Goal: Task Accomplishment & Management: Complete application form

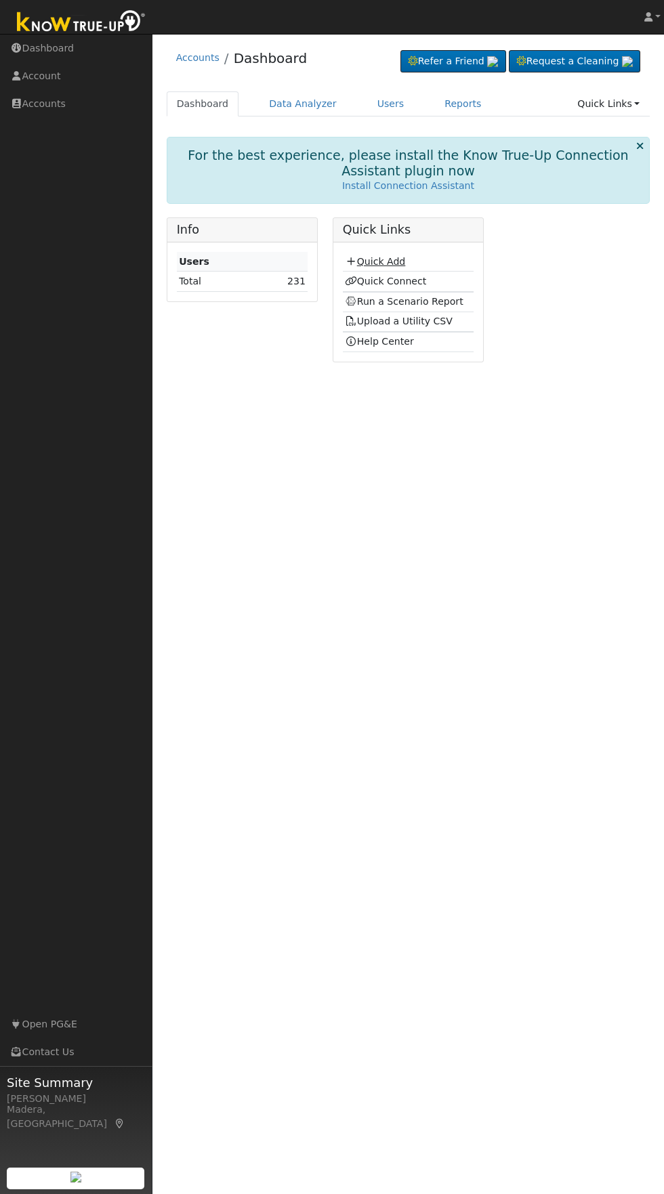
click at [385, 261] on link "Quick Add" at bounding box center [375, 261] width 60 height 11
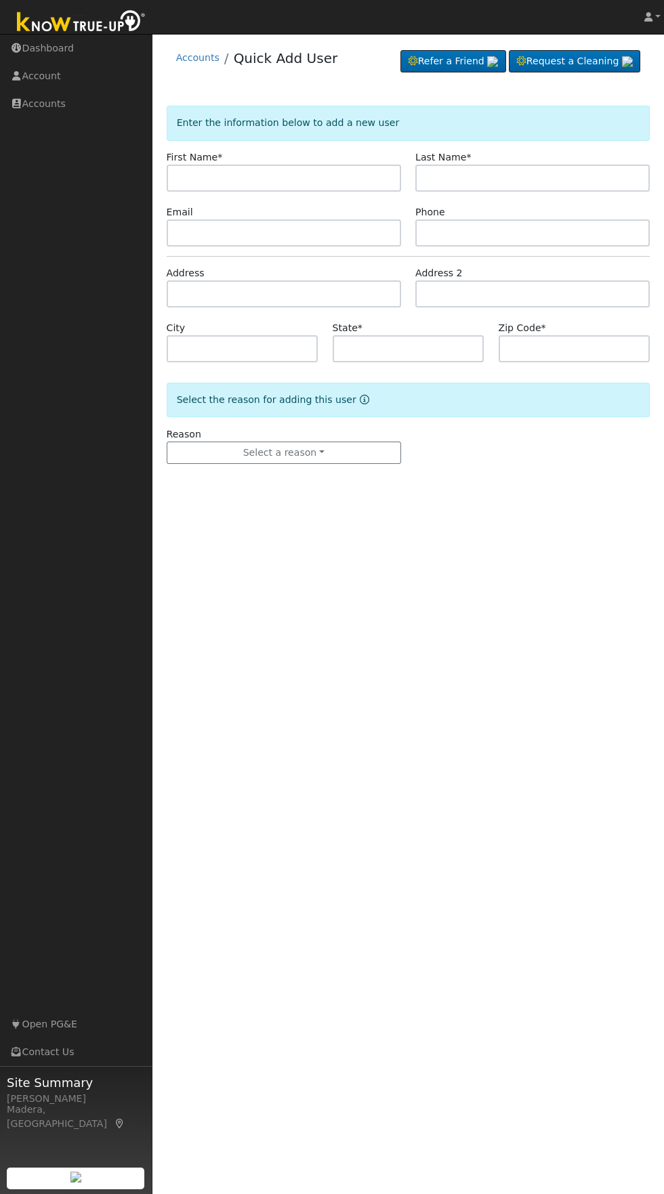
click at [352, 177] on input "text" at bounding box center [284, 178] width 234 height 27
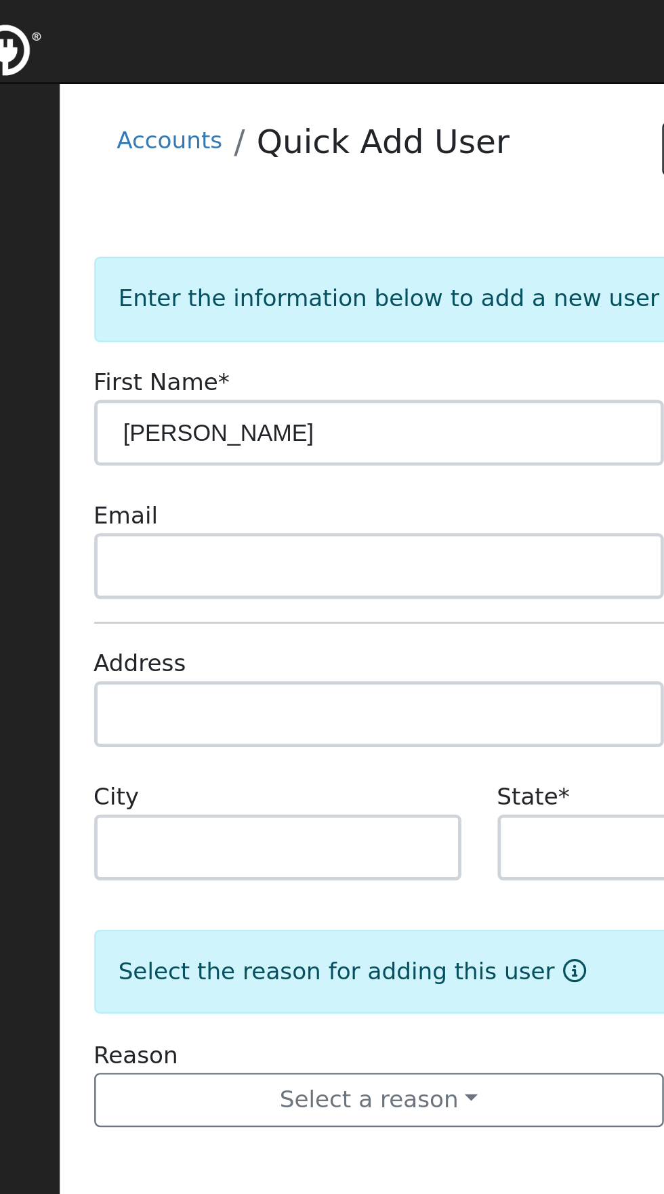
type input "[PERSON_NAME]"
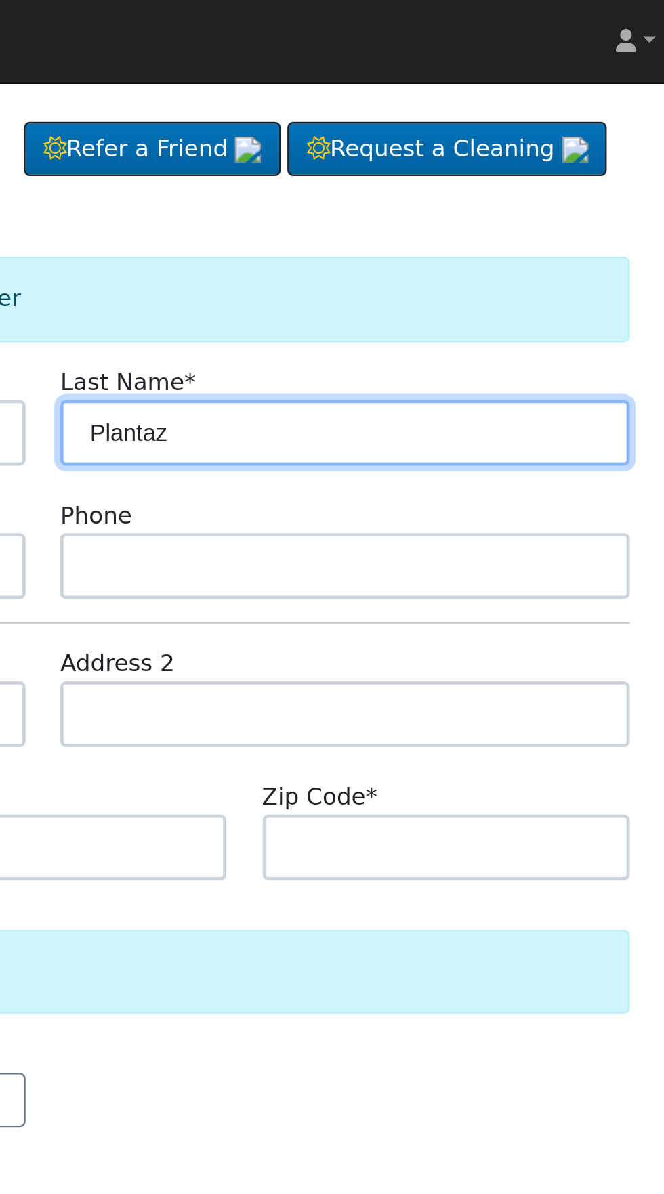
type input "Plantaz"
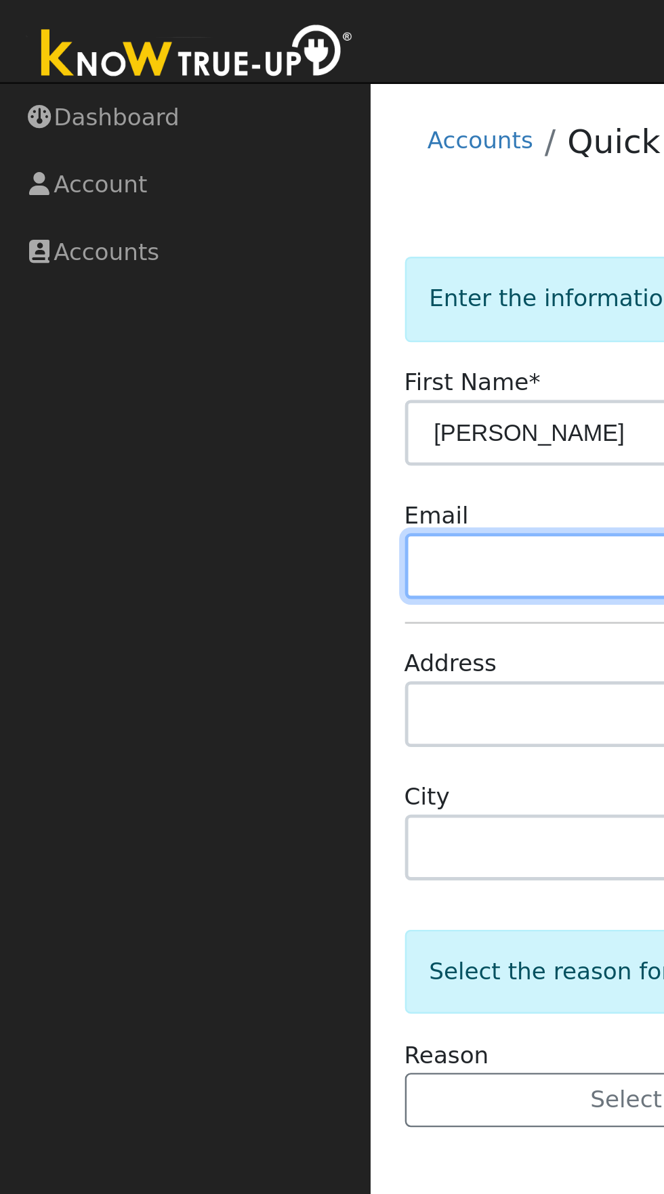
click at [210, 231] on input "text" at bounding box center [284, 232] width 234 height 27
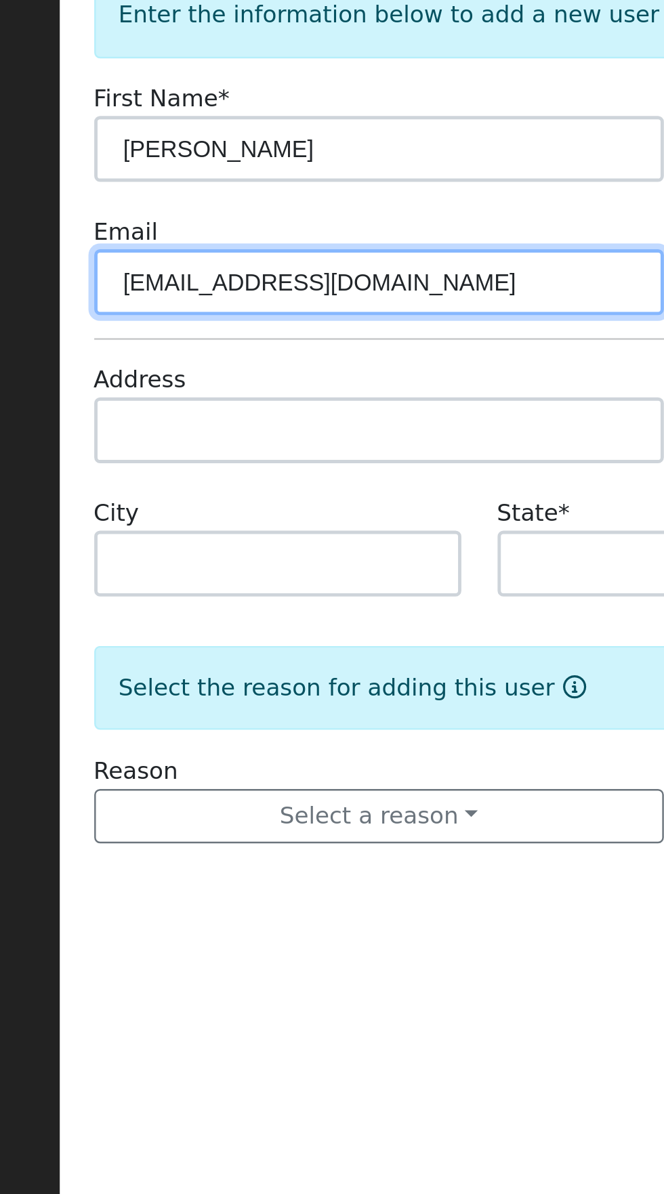
type input "[EMAIL_ADDRESS][DOMAIN_NAME]"
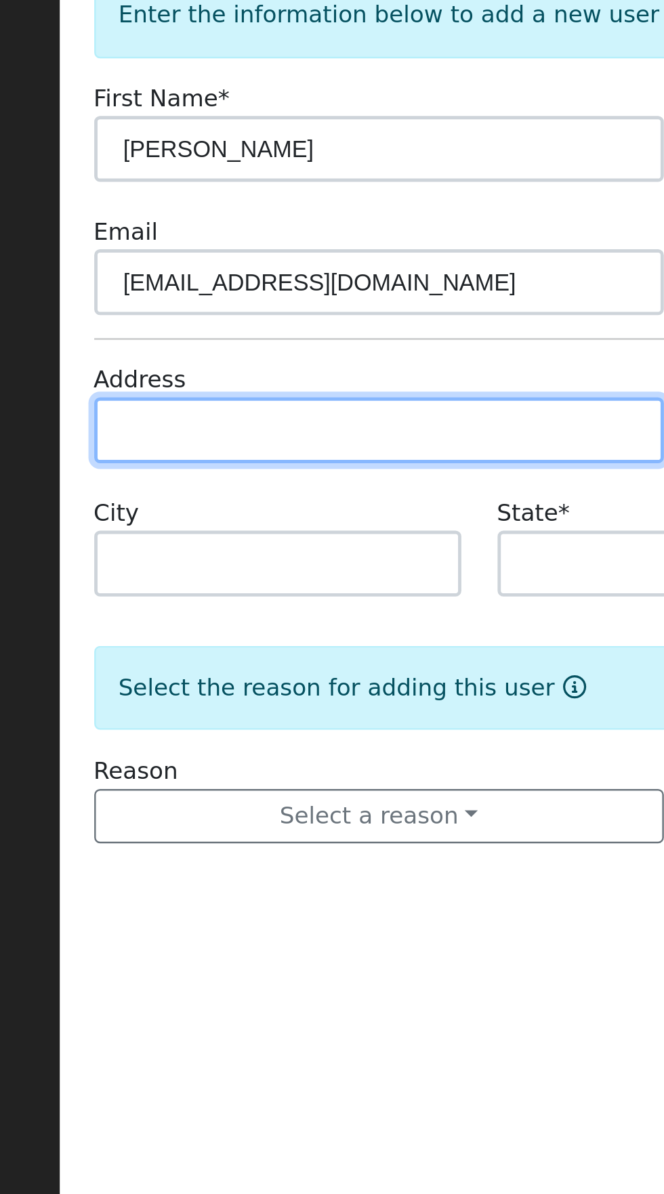
click at [338, 297] on input "text" at bounding box center [284, 293] width 234 height 27
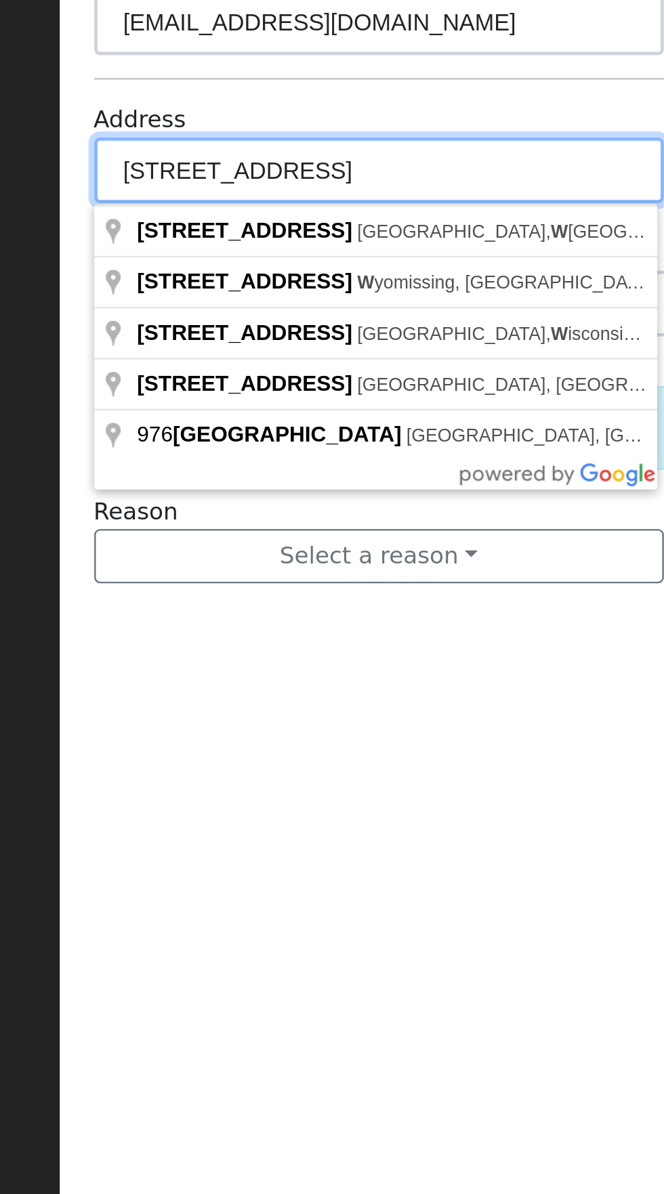
click at [342, 293] on input "[STREET_ADDRESS]" at bounding box center [284, 293] width 234 height 27
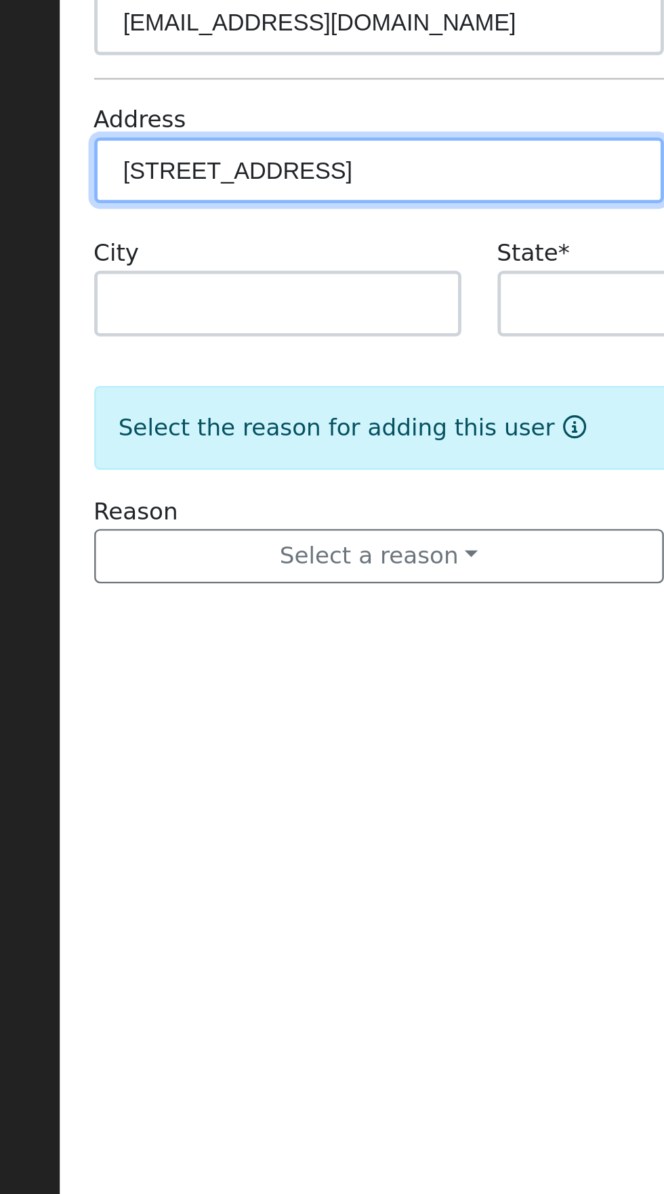
type input "[STREET_ADDRESS]"
type input "Madera"
type input "CA"
type input "93636"
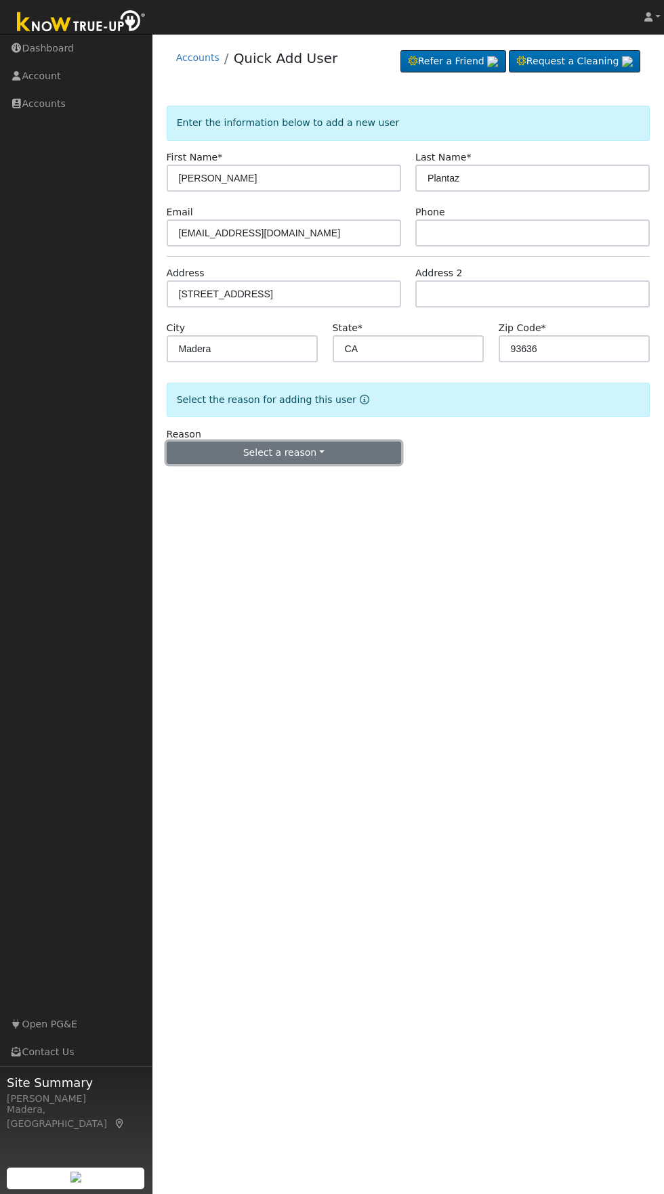
click at [347, 456] on button "Select a reason" at bounding box center [284, 453] width 234 height 23
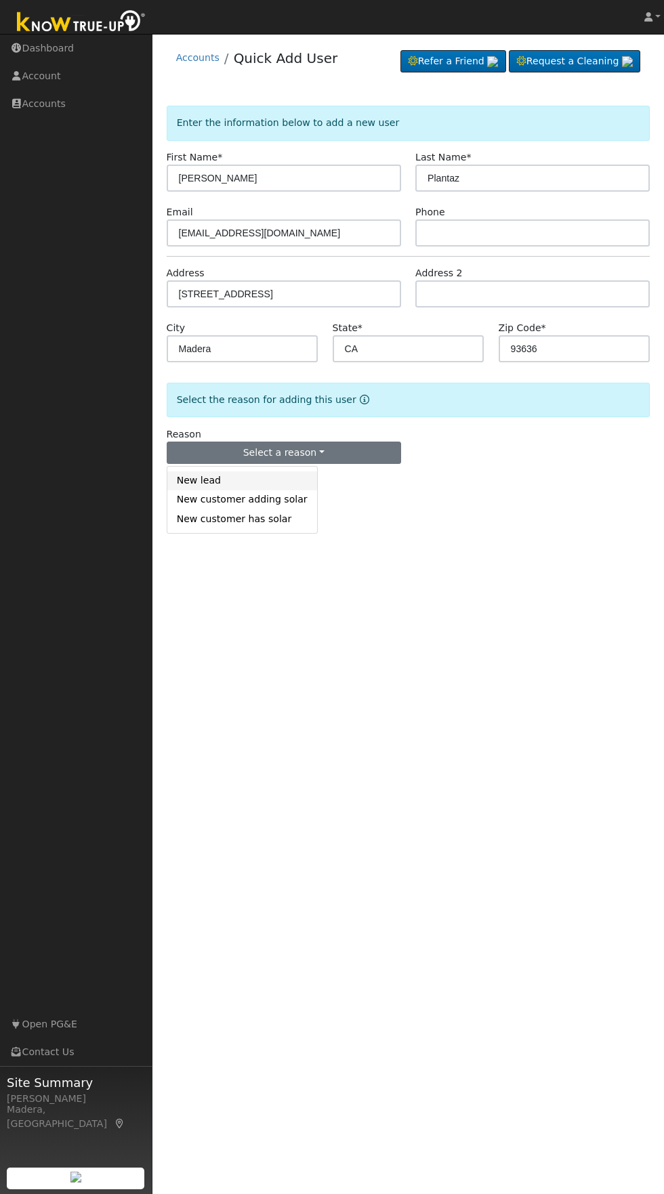
click at [213, 474] on link "New lead" at bounding box center [242, 480] width 150 height 19
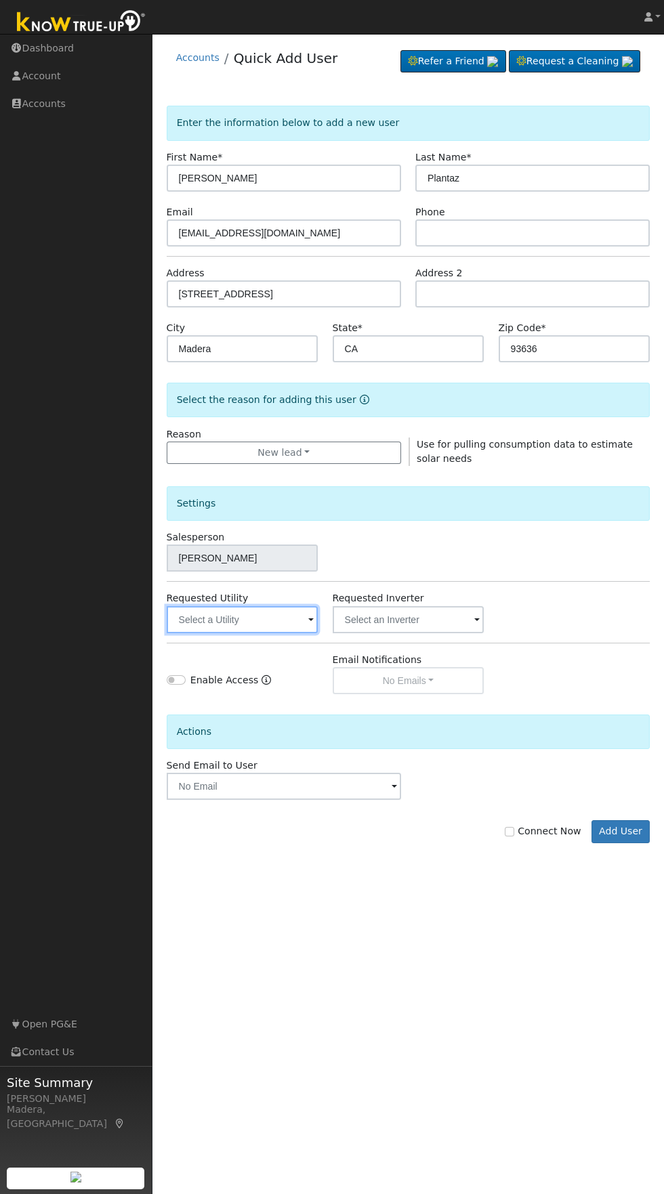
click at [258, 619] on input "text" at bounding box center [243, 619] width 152 height 27
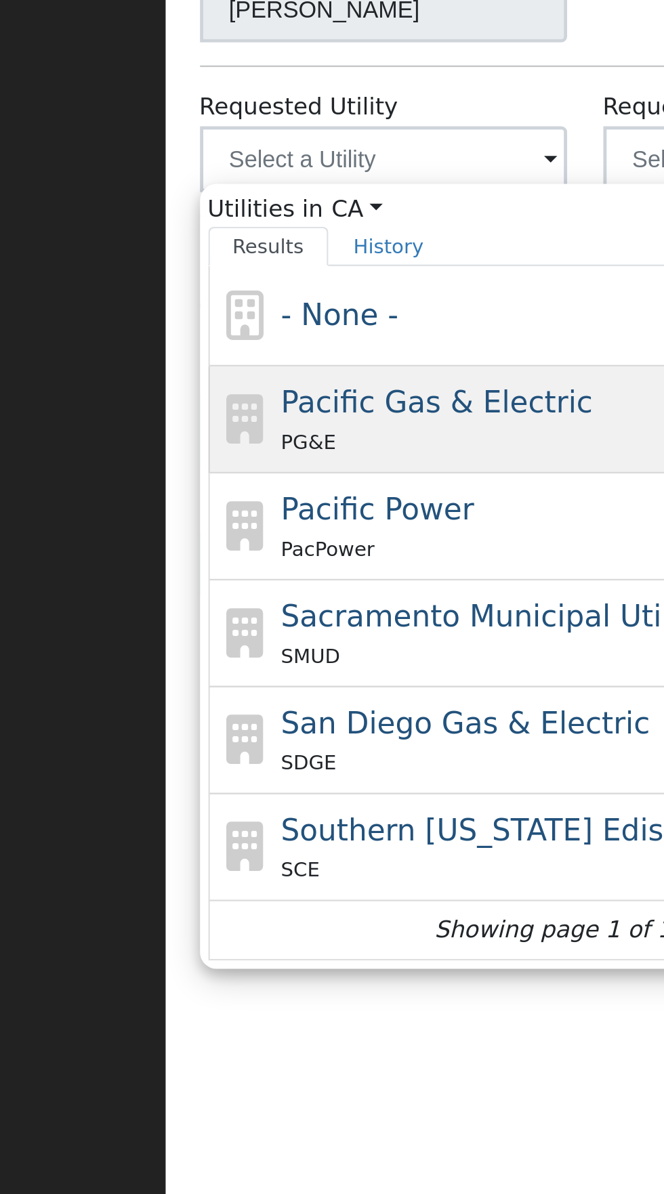
click at [291, 728] on div "Pacific Gas & Electric PG&E" at bounding box center [325, 727] width 251 height 33
type input "Pacific Gas & Electric"
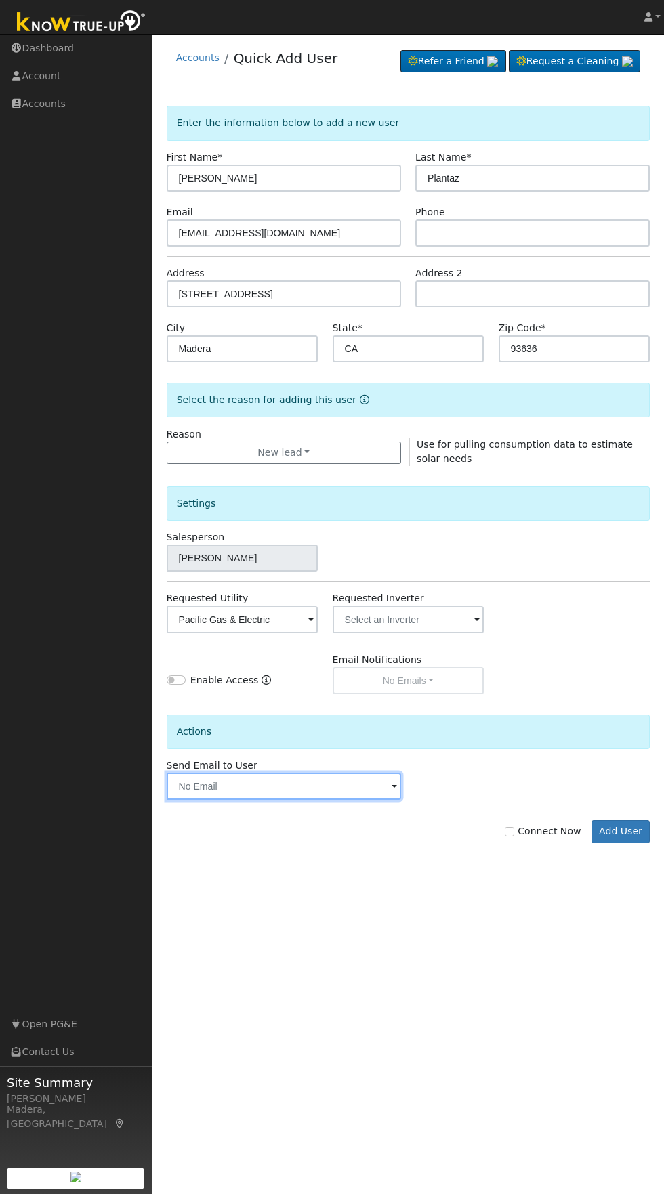
click at [339, 784] on input "text" at bounding box center [284, 786] width 234 height 27
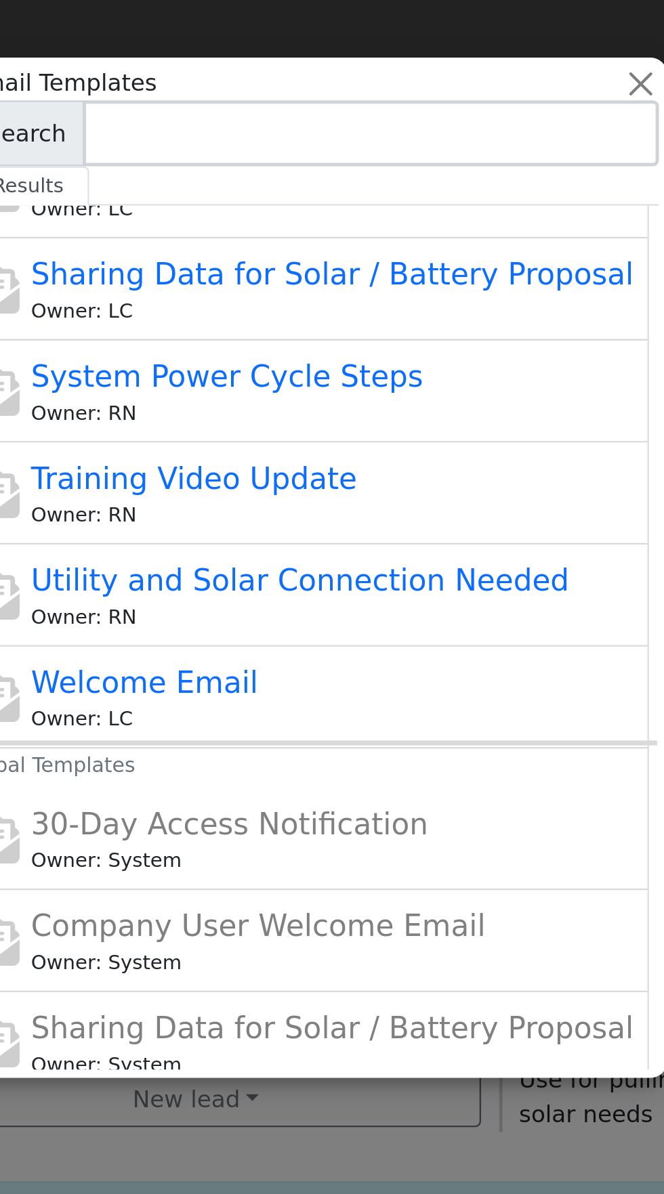
scroll to position [336, 4]
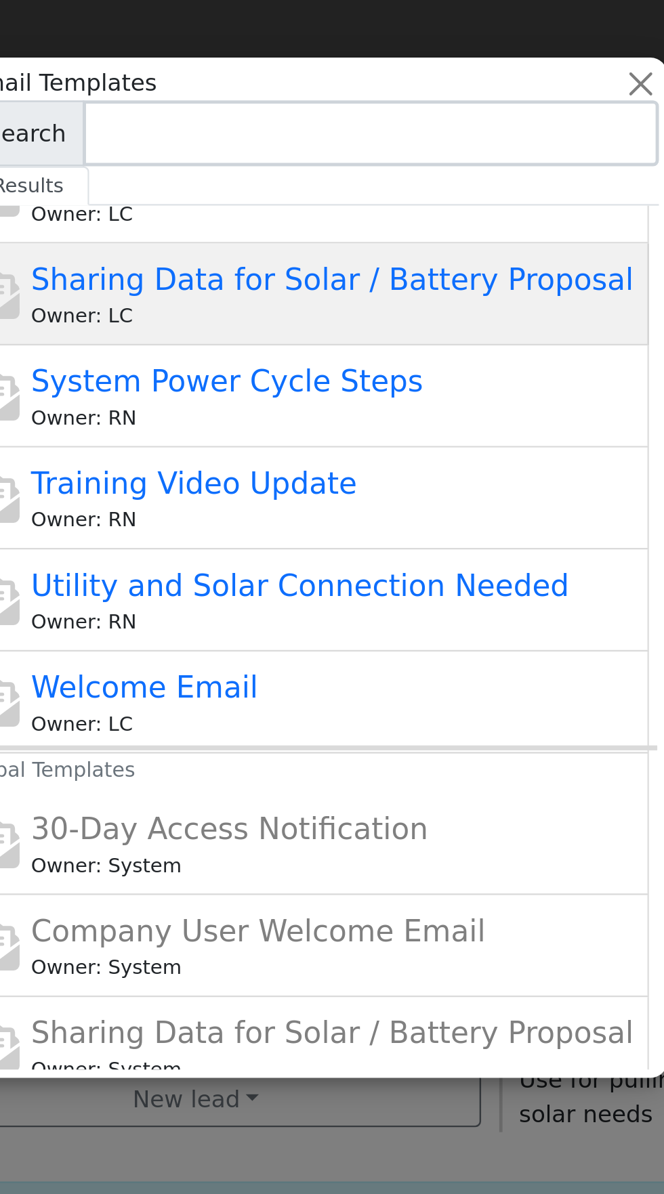
click at [411, 121] on span "Sharing Data for Solar / Battery Proposal" at bounding box center [340, 115] width 248 height 14
type input "Sharing Data for Solar / Battery Proposal"
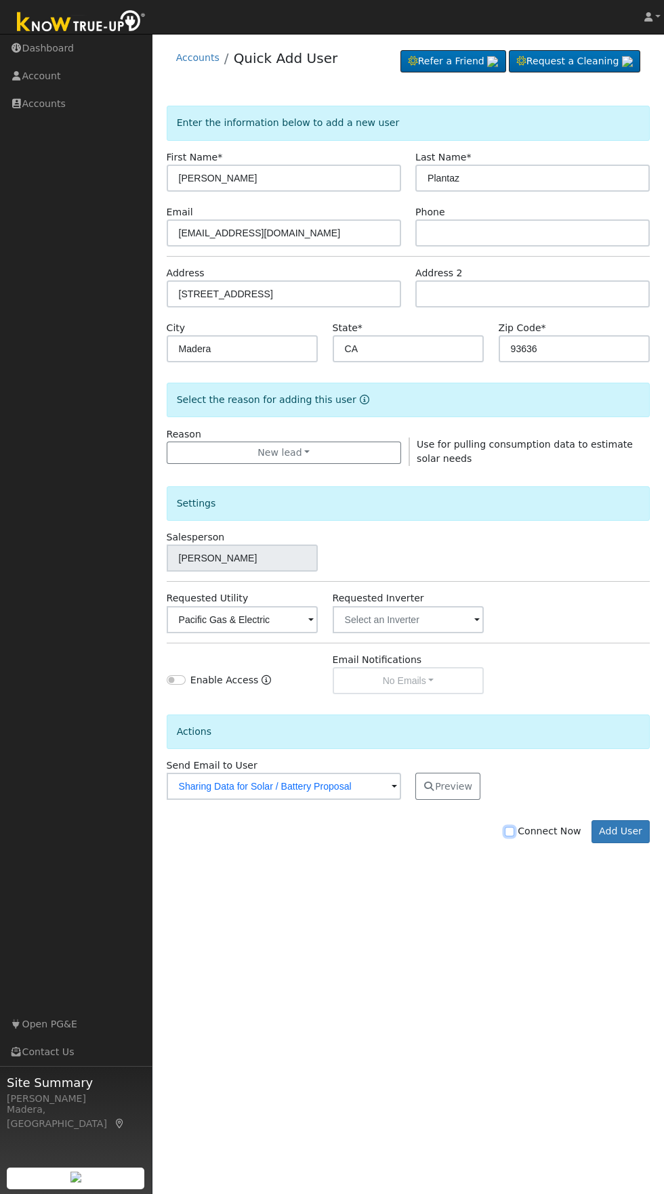
click at [514, 832] on input "Connect Now" at bounding box center [509, 831] width 9 height 9
click at [514, 834] on input "Connect Now" at bounding box center [509, 831] width 9 height 9
checkbox input "false"
click at [636, 834] on button "Add User" at bounding box center [620, 831] width 59 height 23
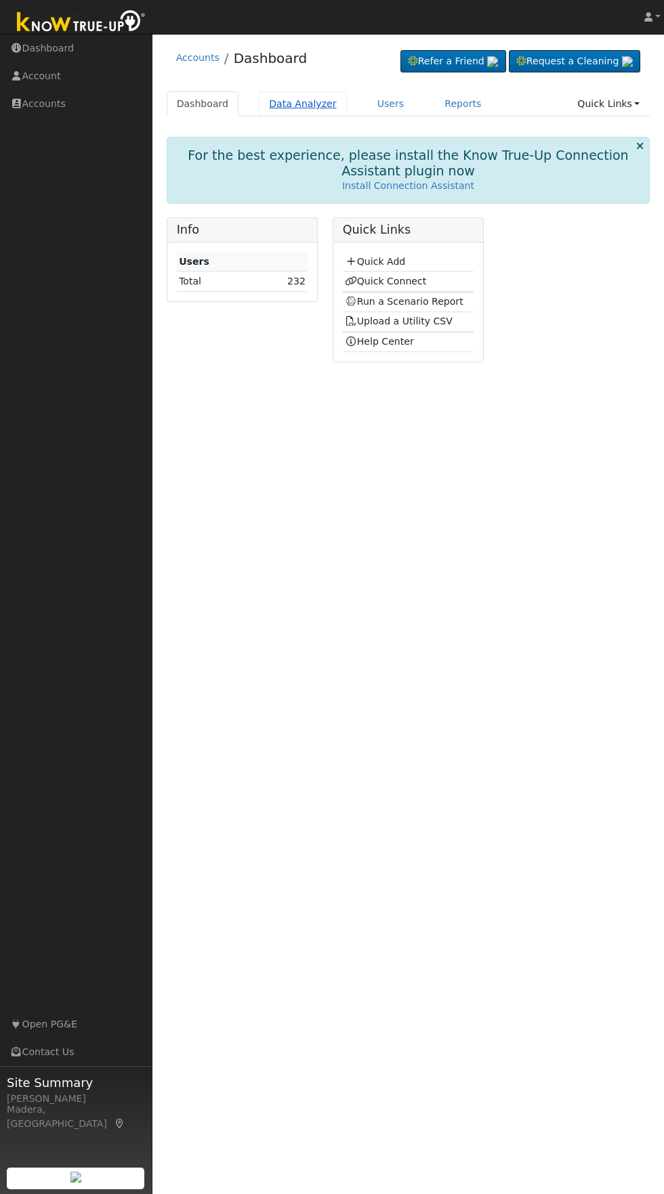
click at [299, 106] on link "Data Analyzer" at bounding box center [303, 103] width 88 height 25
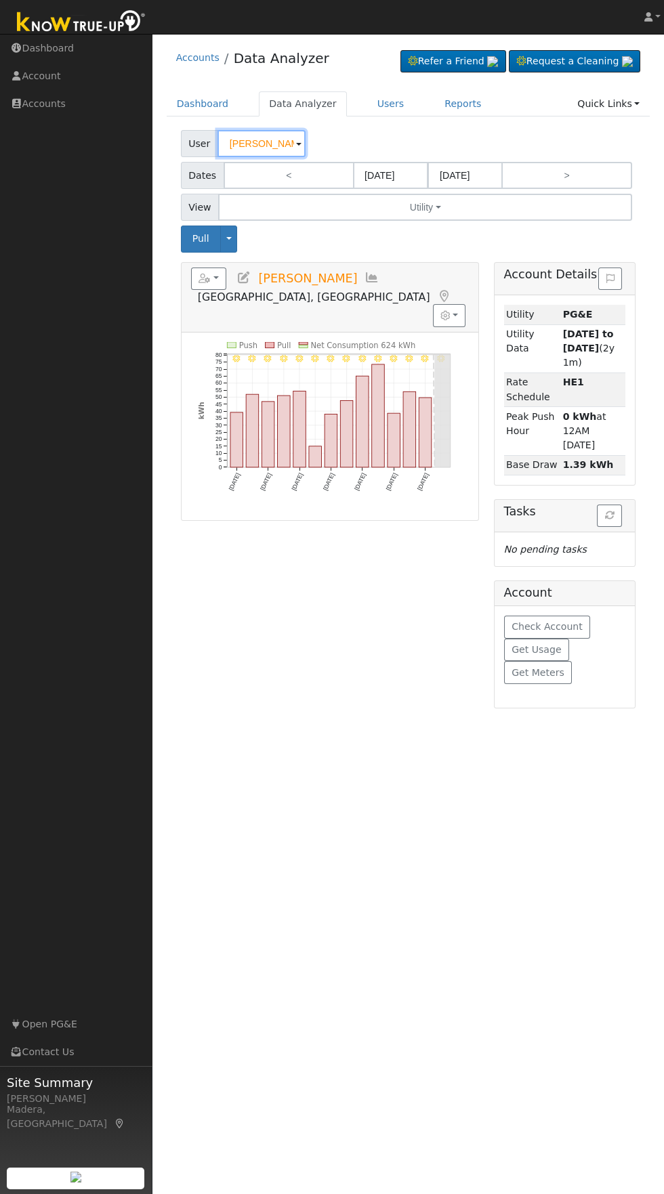
click at [267, 144] on input "Jared Maciel" at bounding box center [261, 143] width 88 height 27
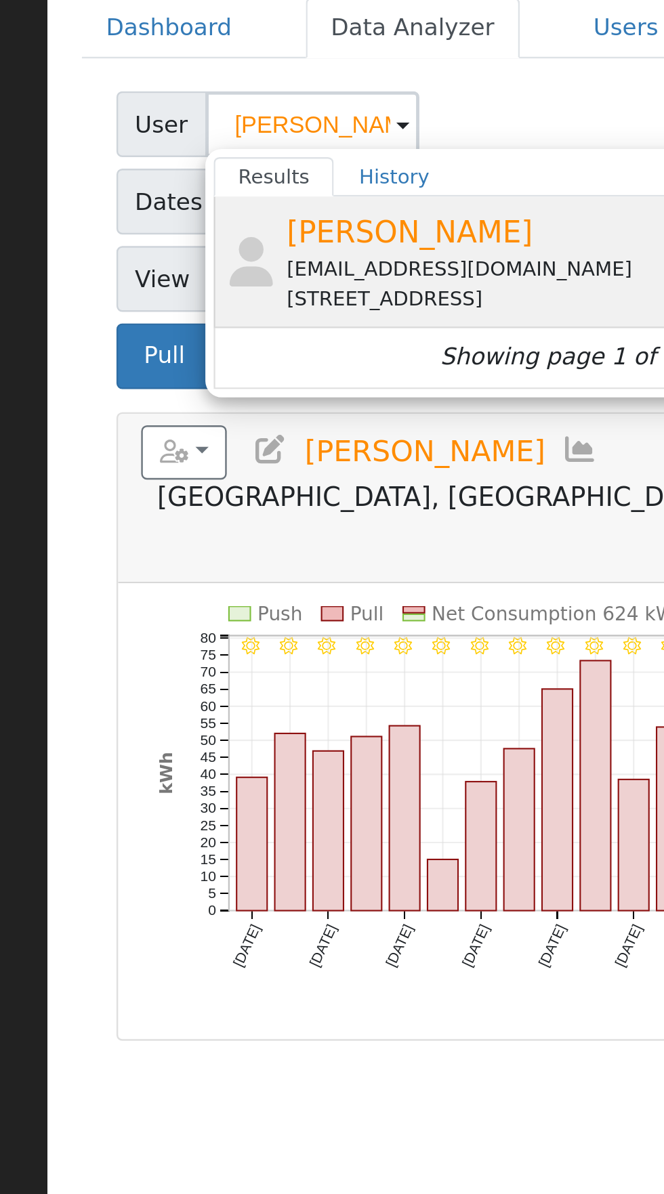
click at [351, 209] on div "[EMAIL_ADDRESS][DOMAIN_NAME]" at bounding box center [376, 203] width 251 height 12
type input "Kylie Plantaz"
